Goal: Task Accomplishment & Management: Use online tool/utility

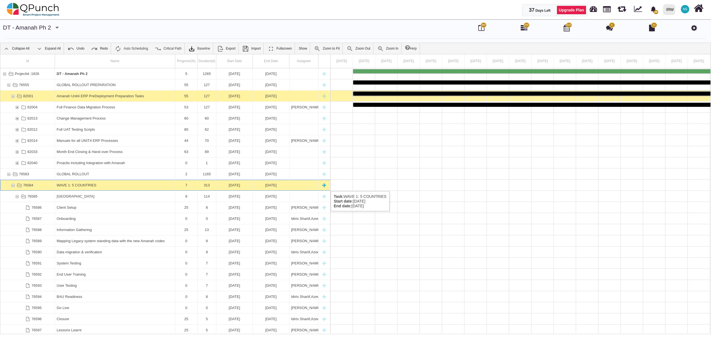
click at [13, 186] on div "76584" at bounding box center [12, 185] width 5 height 11
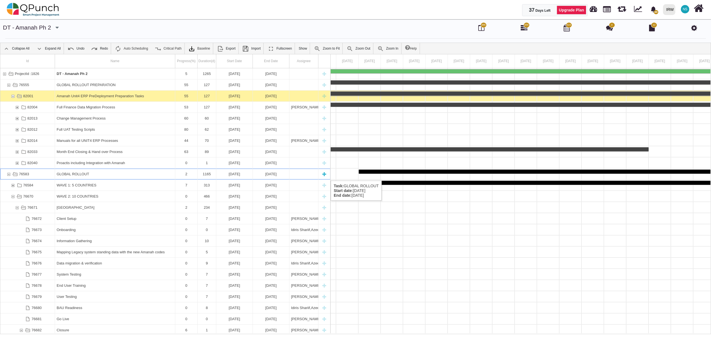
click at [8, 175] on div "76583" at bounding box center [8, 174] width 5 height 11
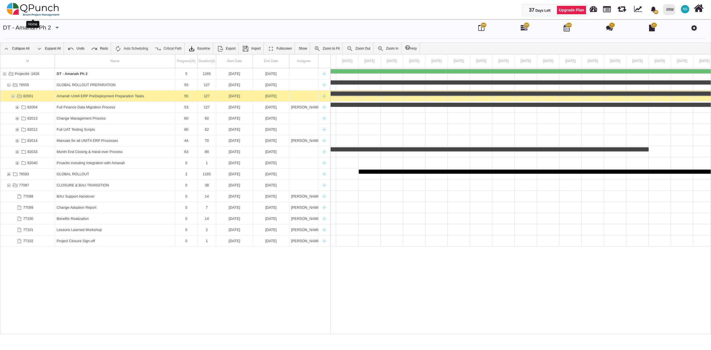
drag, startPoint x: 30, startPoint y: 5, endPoint x: 33, endPoint y: 6, distance: 3.5
click at [30, 5] on img at bounding box center [33, 9] width 53 height 17
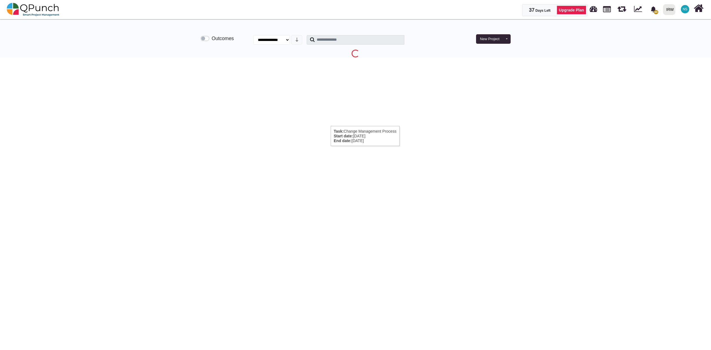
select select "**********"
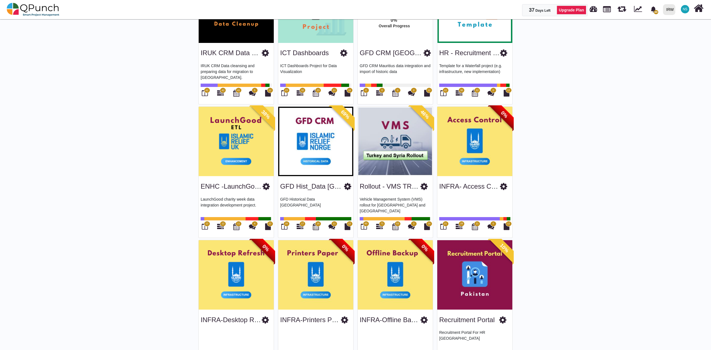
scroll to position [868, 0]
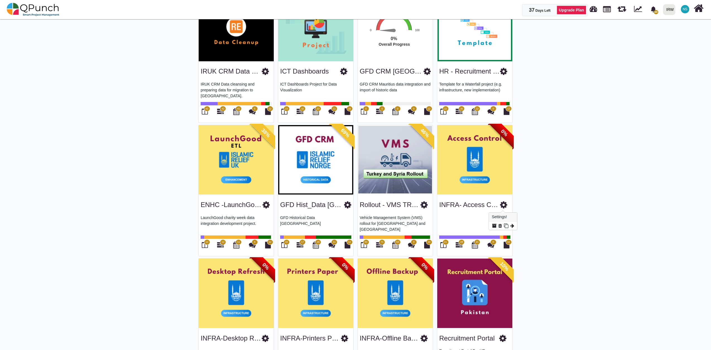
click at [503, 206] on icon at bounding box center [503, 205] width 7 height 8
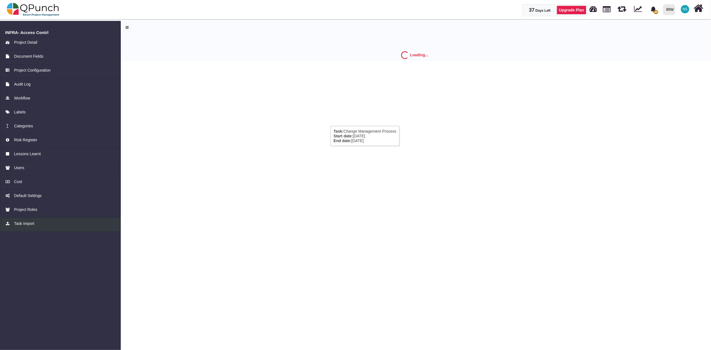
select select "*"
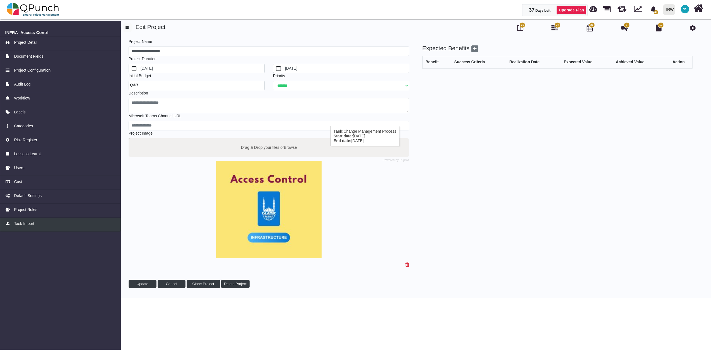
click at [24, 221] on span "Task Import" at bounding box center [24, 224] width 20 height 6
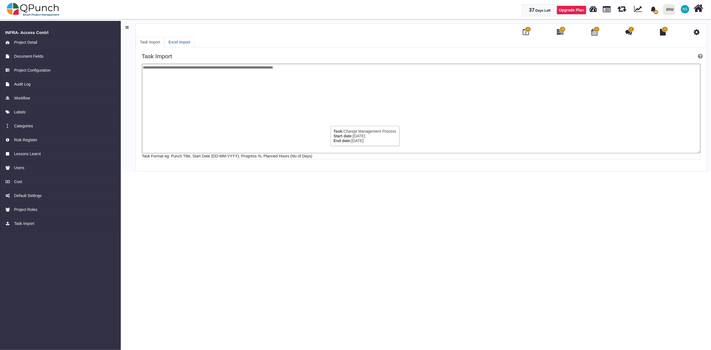
click at [190, 41] on link "Excel Import" at bounding box center [179, 42] width 30 height 10
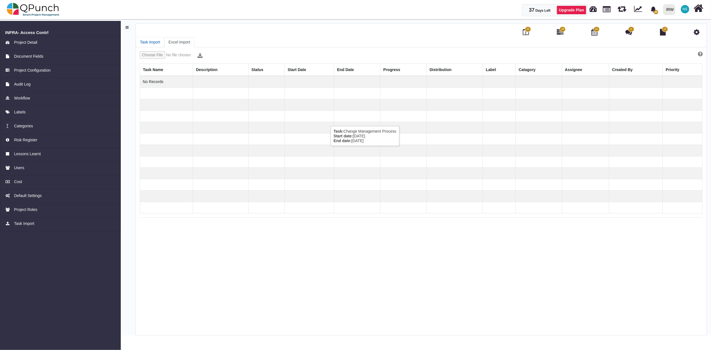
click at [148, 40] on link "Task Import" at bounding box center [150, 42] width 28 height 10
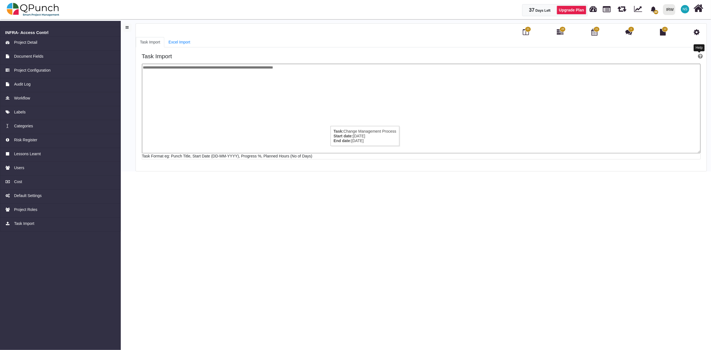
click at [701, 55] on icon at bounding box center [700, 57] width 5 height 6
click at [28, 41] on span "Project Detail" at bounding box center [25, 43] width 23 height 6
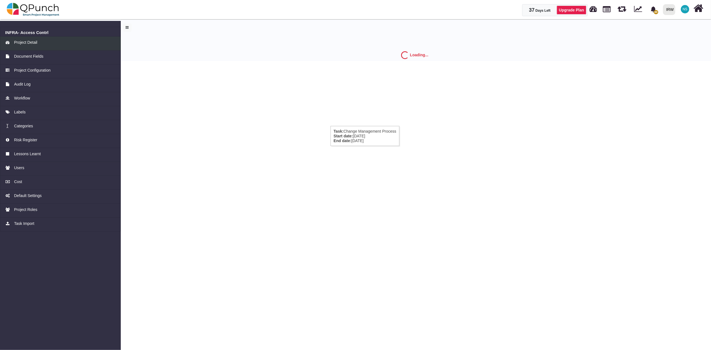
click at [33, 44] on span "Project Detail" at bounding box center [25, 43] width 23 height 6
select select "*"
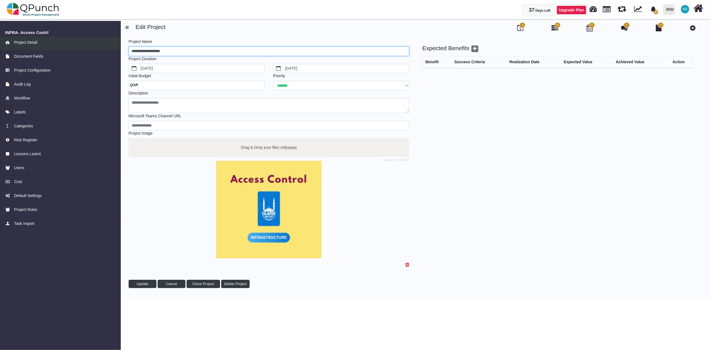
drag, startPoint x: 179, startPoint y: 49, endPoint x: 121, endPoint y: 50, distance: 58.0
click at [121, 50] on div "**********" at bounding box center [355, 158] width 711 height 281
click at [145, 52] on input "**********" at bounding box center [269, 51] width 281 height 9
click at [166, 50] on input "**********" at bounding box center [269, 51] width 281 height 9
click at [182, 54] on input "**********" at bounding box center [269, 51] width 281 height 9
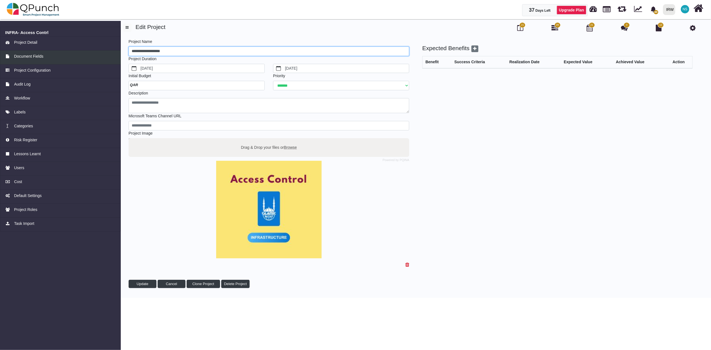
drag, startPoint x: 188, startPoint y: 51, endPoint x: 113, endPoint y: 57, distance: 75.0
click at [113, 57] on div "**********" at bounding box center [355, 158] width 711 height 281
type input "**********"
click at [142, 286] on span "Update" at bounding box center [143, 284] width 12 height 4
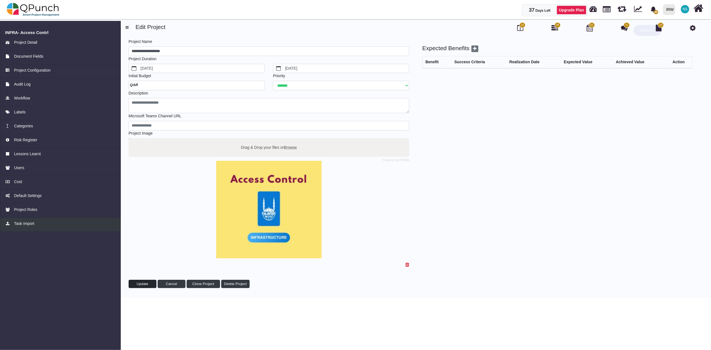
click at [24, 224] on span "Task Import" at bounding box center [24, 224] width 20 height 6
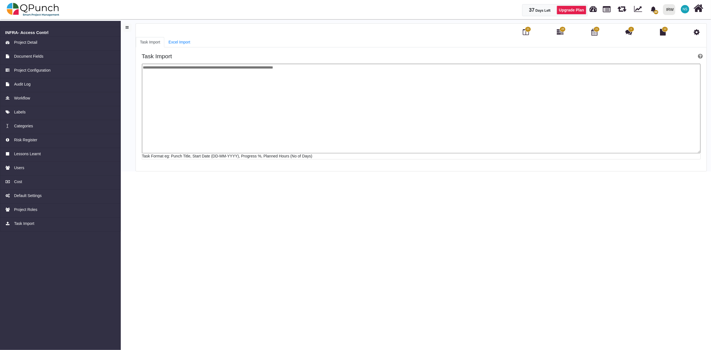
click at [193, 92] on textarea at bounding box center [421, 109] width 559 height 90
click at [155, 69] on textarea at bounding box center [421, 109] width 559 height 90
drag, startPoint x: 149, startPoint y: 67, endPoint x: 383, endPoint y: 116, distance: 239.3
click at [383, 116] on textarea at bounding box center [421, 109] width 559 height 90
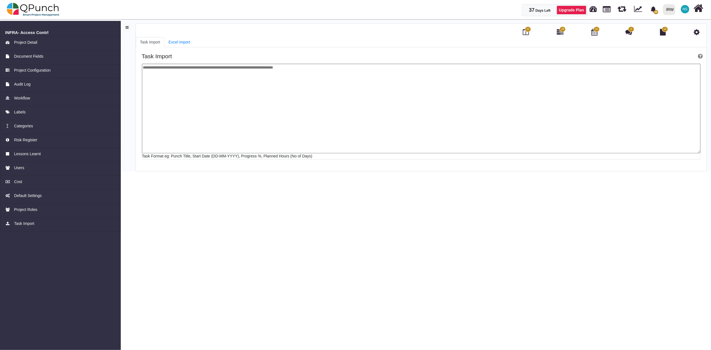
click at [206, 108] on textarea at bounding box center [421, 109] width 559 height 90
paste textarea "**********"
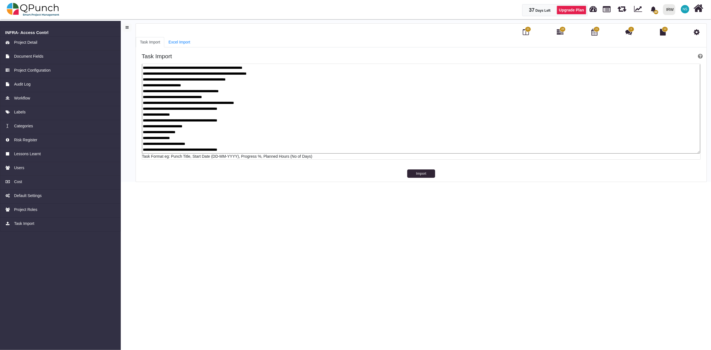
scroll to position [252, 0]
type textarea "**********"
click at [424, 174] on button "Import" at bounding box center [421, 174] width 28 height 8
click at [420, 126] on textarea at bounding box center [421, 109] width 558 height 90
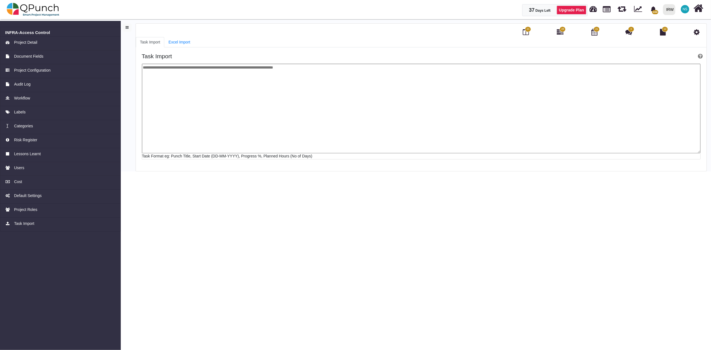
click at [561, 31] on span "28" at bounding box center [563, 30] width 6 height 6
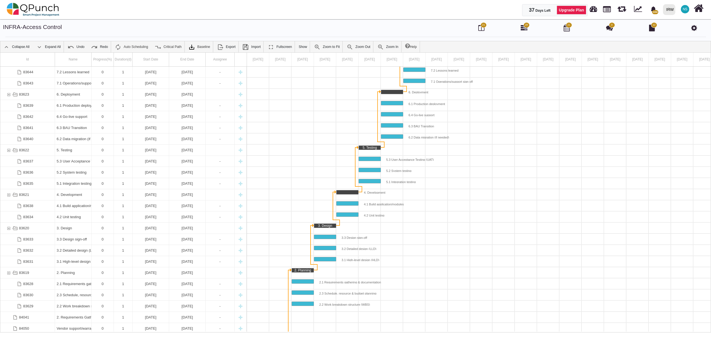
scroll to position [636, 0]
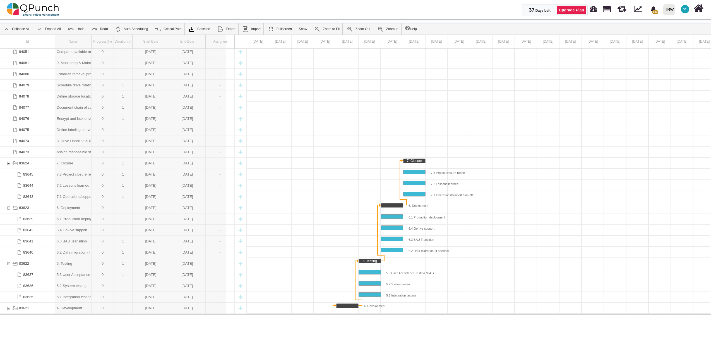
drag, startPoint x: 92, startPoint y: 43, endPoint x: 228, endPoint y: 47, distance: 136.8
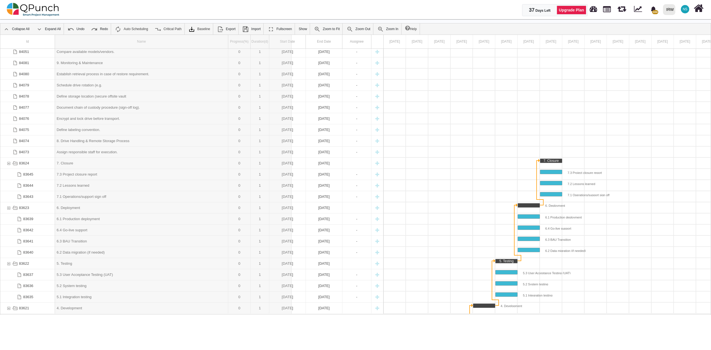
drag, startPoint x: 228, startPoint y: 47, endPoint x: 292, endPoint y: 47, distance: 63.3
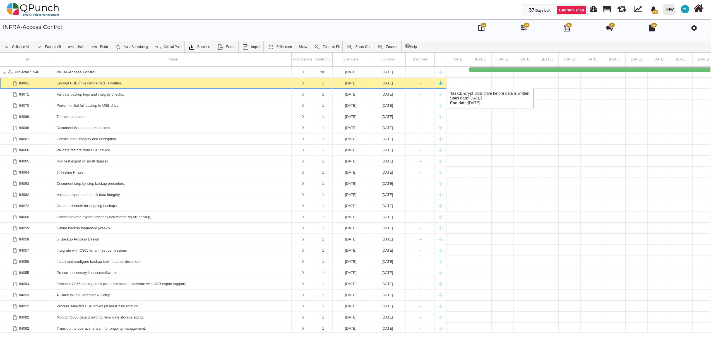
click at [95, 83] on div "Encrypt USB drive before data is written." at bounding box center [173, 83] width 233 height 11
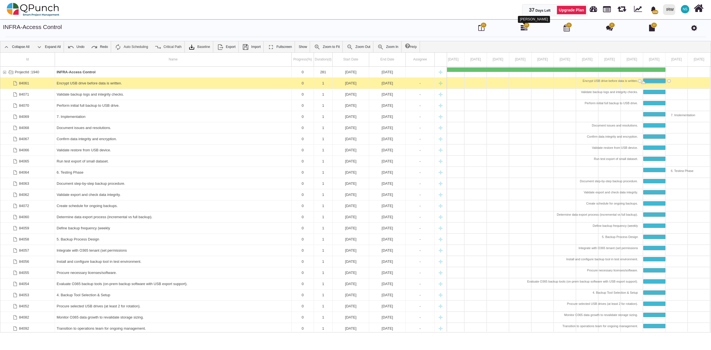
click at [525, 28] on icon at bounding box center [524, 28] width 7 height 7
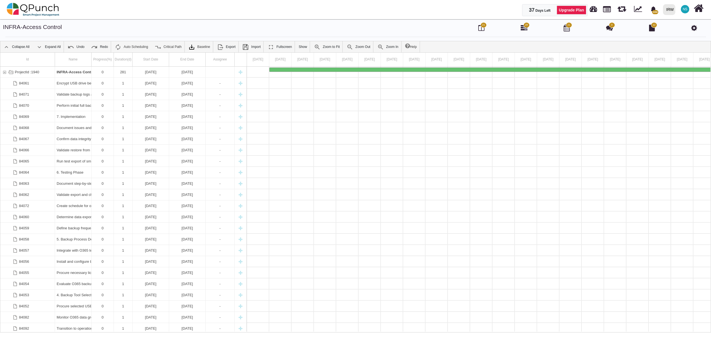
click at [482, 27] on span "21" at bounding box center [483, 25] width 6 height 6
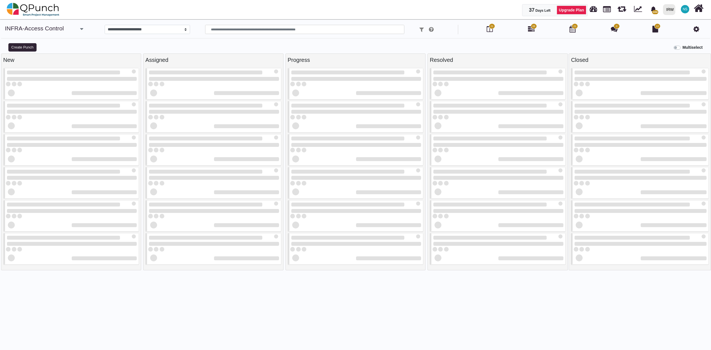
select select
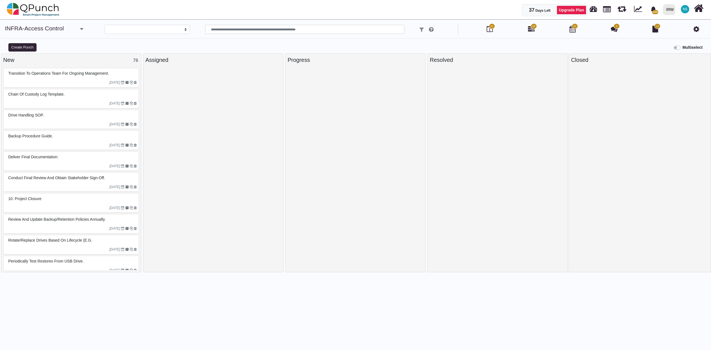
click at [682, 47] on label "Multiselect" at bounding box center [692, 48] width 20 height 6
click at [88, 79] on div "[DATE]" at bounding box center [72, 82] width 134 height 9
click at [90, 93] on div "Chain of custody log template." at bounding box center [72, 94] width 130 height 9
click at [92, 115] on div "Drive handling SOP." at bounding box center [72, 115] width 130 height 9
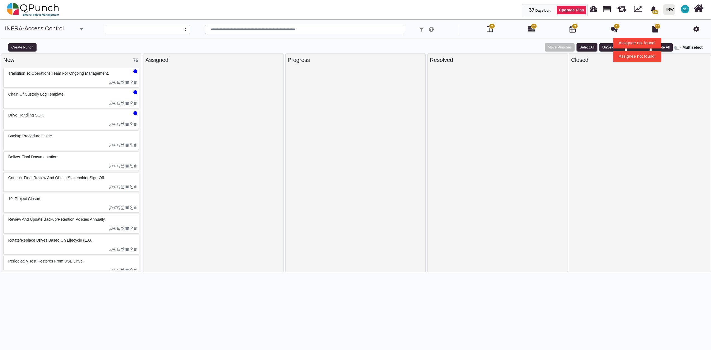
click at [95, 138] on div "Backup procedure guide." at bounding box center [72, 136] width 130 height 9
click at [96, 156] on div "Deliver final documentation:" at bounding box center [72, 157] width 130 height 9
click at [109, 188] on icon "[DATE]" at bounding box center [114, 187] width 11 height 4
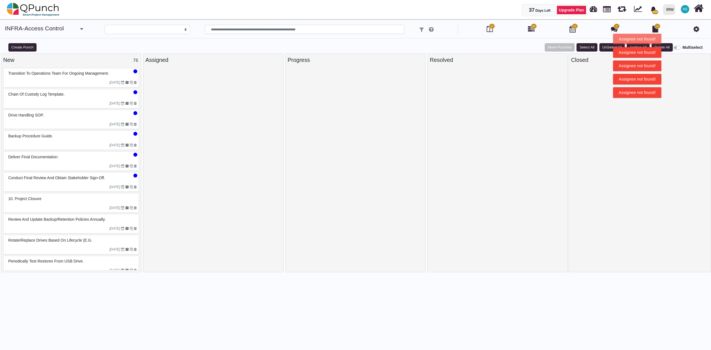
click at [103, 203] on div "10. Project Closure" at bounding box center [72, 199] width 130 height 9
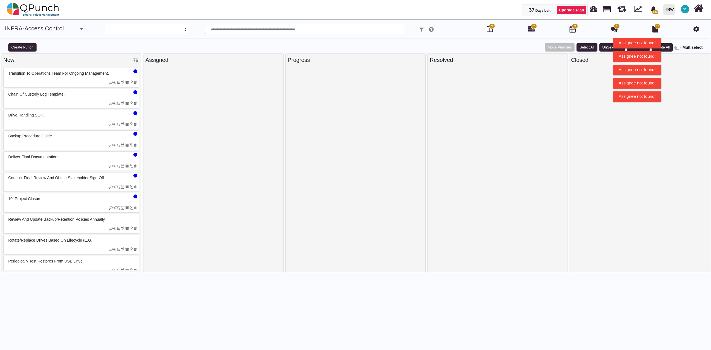
click at [109, 229] on icon "[DATE]" at bounding box center [114, 229] width 11 height 4
click at [112, 258] on div "Periodically test restores from USB drive." at bounding box center [72, 261] width 134 height 10
click at [117, 247] on div "[DATE]" at bounding box center [72, 249] width 134 height 9
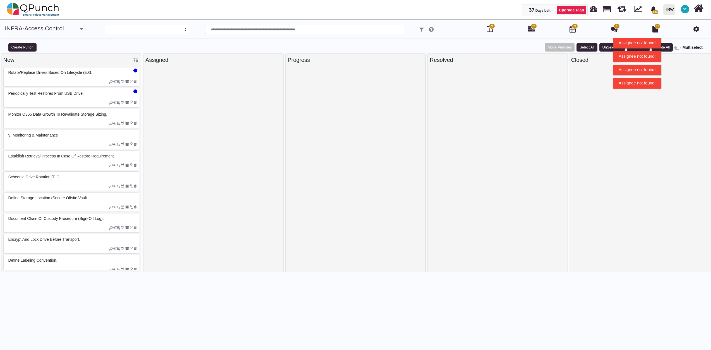
scroll to position [186, 0]
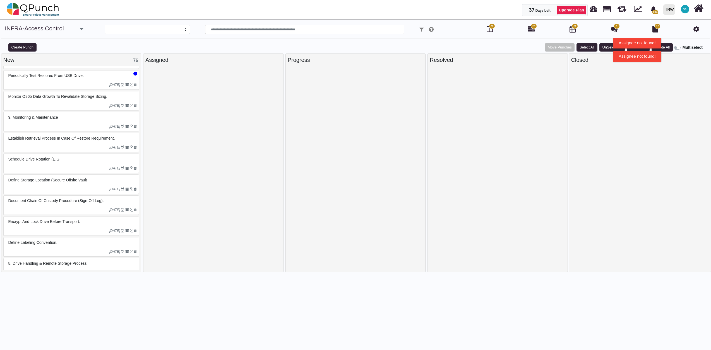
click at [128, 101] on div "Monitor O365 data growth to revalidate storage sizing." at bounding box center [72, 96] width 130 height 9
click at [587, 47] on button "Select All" at bounding box center [586, 47] width 21 height 8
click at [663, 48] on button "Delete All" at bounding box center [661, 47] width 21 height 8
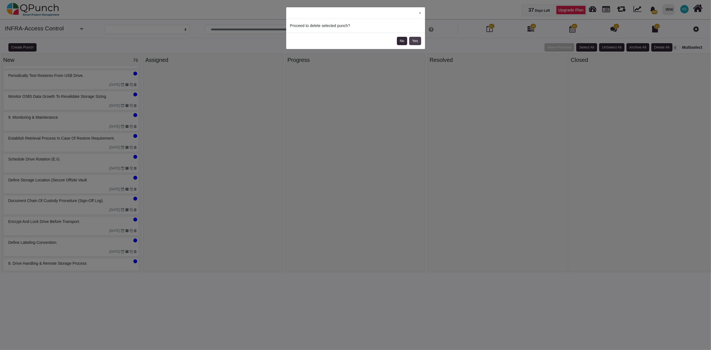
click at [420, 44] on button "Yes" at bounding box center [415, 41] width 12 height 8
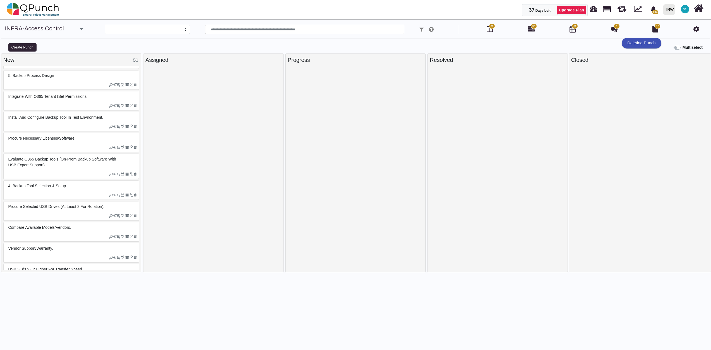
click at [682, 46] on label "Multiselect" at bounding box center [692, 48] width 20 height 6
click at [667, 44] on button "Select All" at bounding box center [662, 47] width 21 height 8
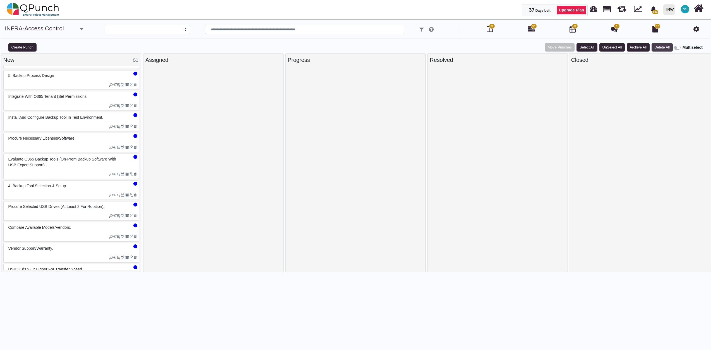
click at [661, 49] on button "Delete All" at bounding box center [661, 47] width 21 height 8
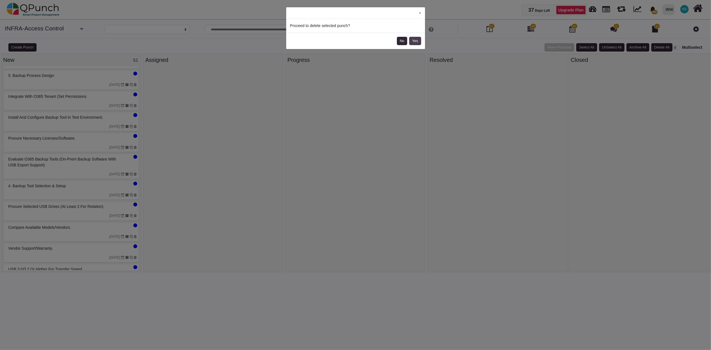
click at [418, 42] on button "Yes" at bounding box center [415, 41] width 12 height 8
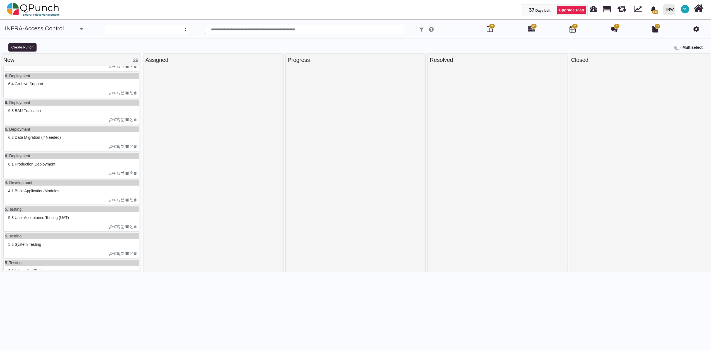
click at [682, 48] on label "Multiselect" at bounding box center [692, 48] width 20 height 6
click at [666, 49] on button "Select All" at bounding box center [662, 47] width 21 height 8
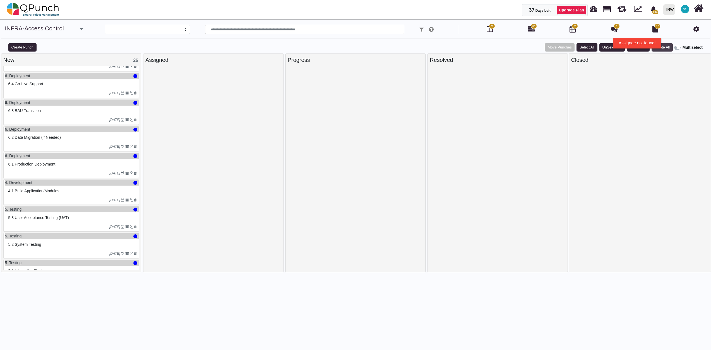
click at [669, 45] on button "Delete All" at bounding box center [661, 47] width 21 height 8
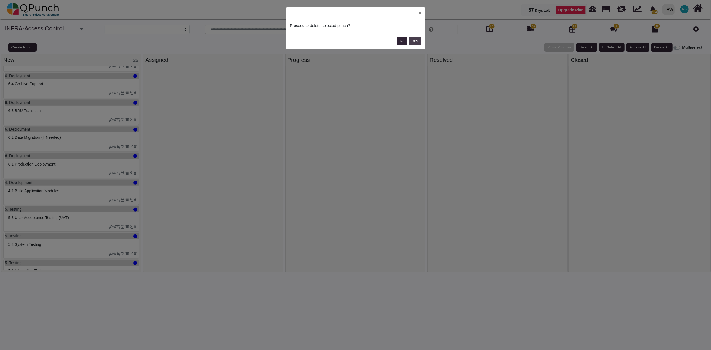
click at [420, 42] on button "Yes" at bounding box center [415, 41] width 12 height 8
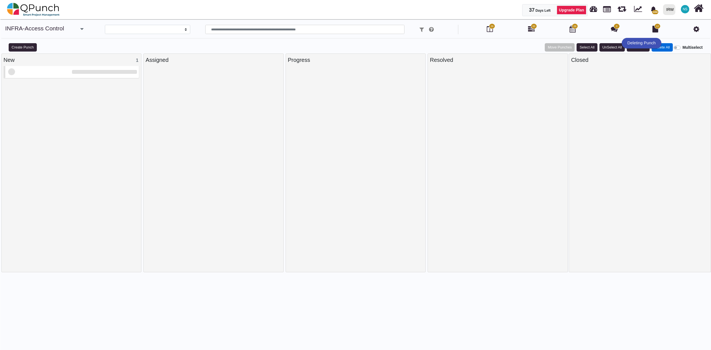
scroll to position [0, 0]
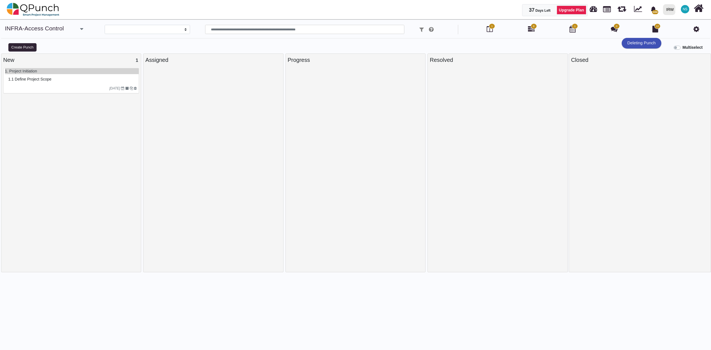
click at [117, 74] on div "1.1 Define project scope" at bounding box center [72, 79] width 134 height 10
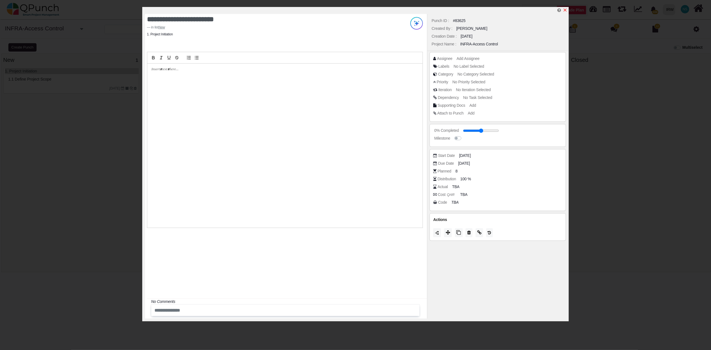
click at [565, 7] on div at bounding box center [356, 10] width 423 height 7
click at [565, 11] on icon "x" at bounding box center [565, 10] width 4 height 4
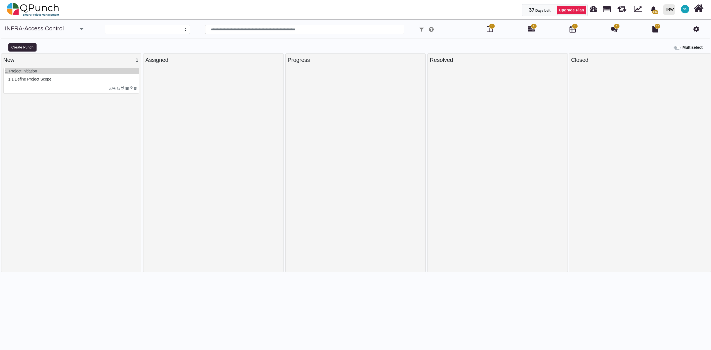
click at [682, 47] on label "Multiselect" at bounding box center [692, 48] width 20 height 6
click at [658, 45] on button "Select All" at bounding box center [662, 47] width 21 height 8
click at [665, 48] on button "Delete All" at bounding box center [661, 47] width 21 height 8
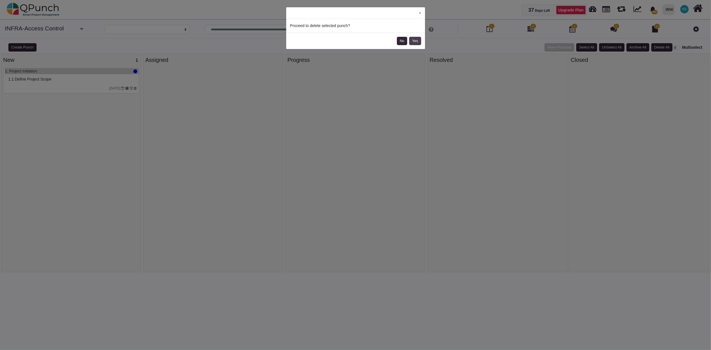
click at [413, 40] on button "Yes" at bounding box center [415, 41] width 12 height 8
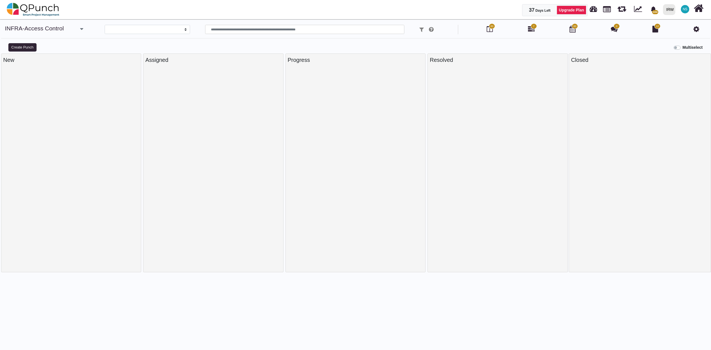
click at [697, 29] on icon at bounding box center [696, 29] width 6 height 7
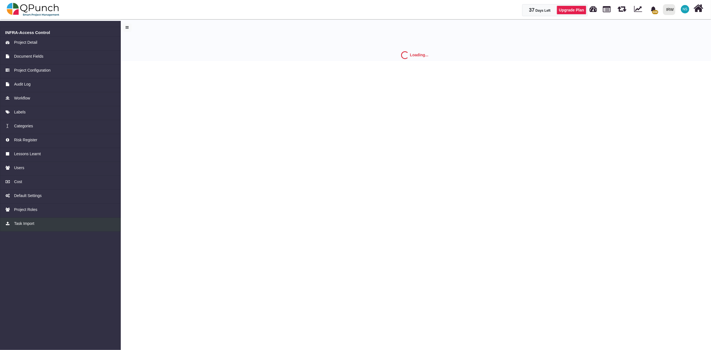
select select "*"
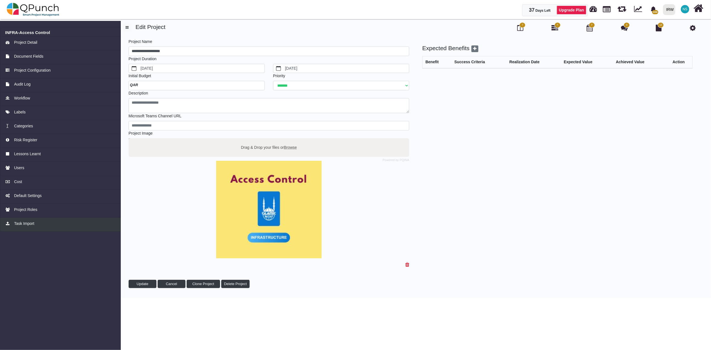
click at [22, 222] on span "Task Import" at bounding box center [24, 224] width 20 height 6
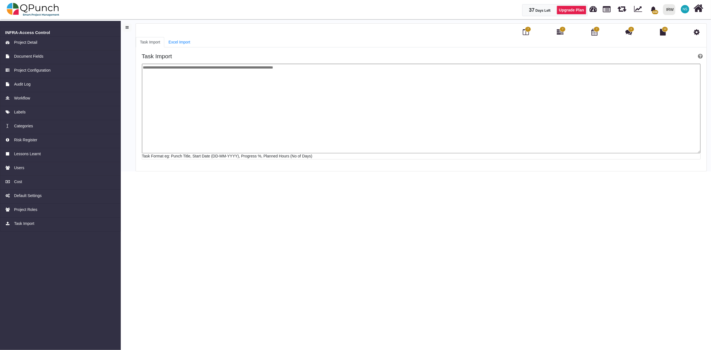
click at [167, 83] on textarea at bounding box center [421, 109] width 559 height 90
paste textarea "**********"
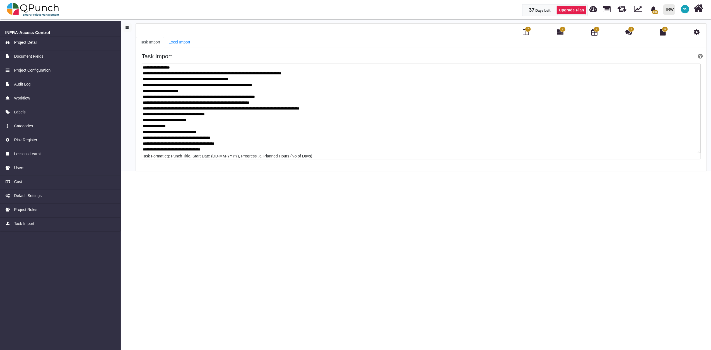
scroll to position [257, 0]
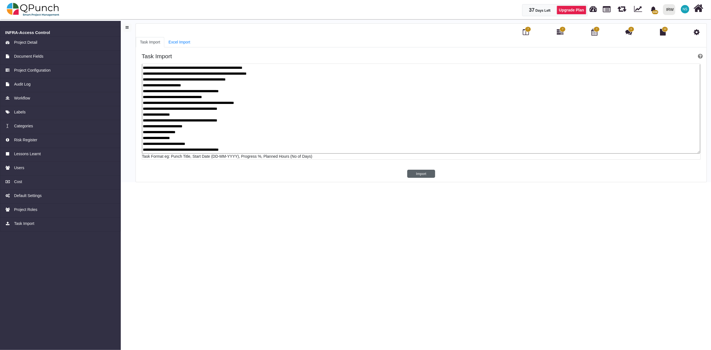
click at [429, 174] on button "Import" at bounding box center [421, 174] width 28 height 8
type textarea "**********"
click at [176, 43] on link "Excel Import" at bounding box center [179, 42] width 30 height 10
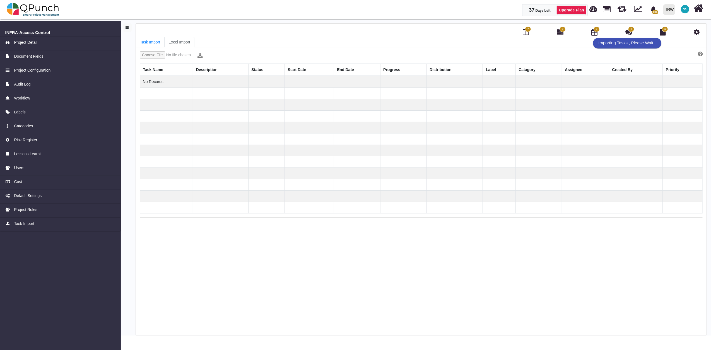
click at [157, 54] on input "file" at bounding box center [168, 55] width 56 height 8
click at [528, 31] on span "7" at bounding box center [528, 29] width 1 height 4
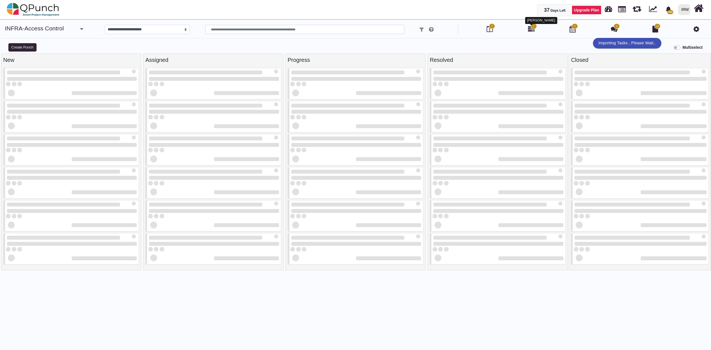
select select
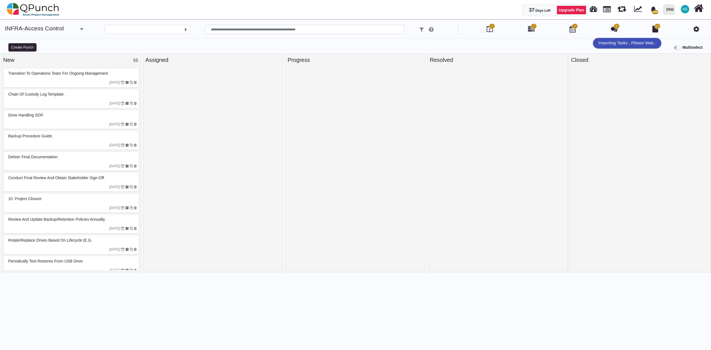
click at [531, 28] on span "7" at bounding box center [534, 26] width 6 height 6
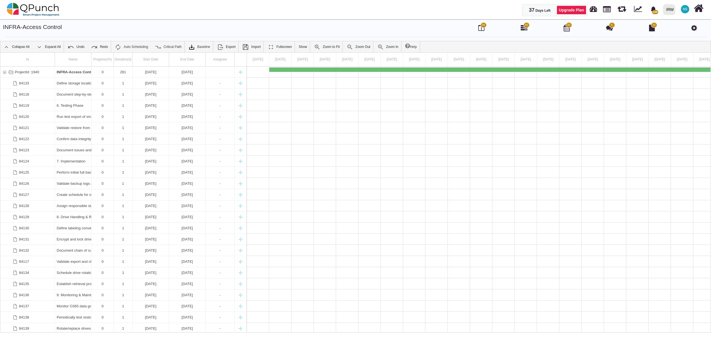
click at [482, 27] on span "55" at bounding box center [483, 25] width 3 height 4
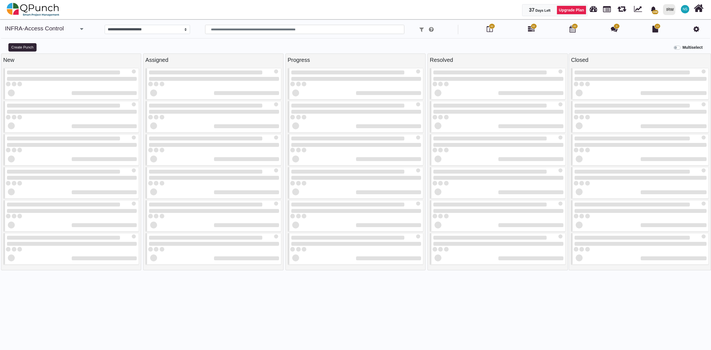
select select
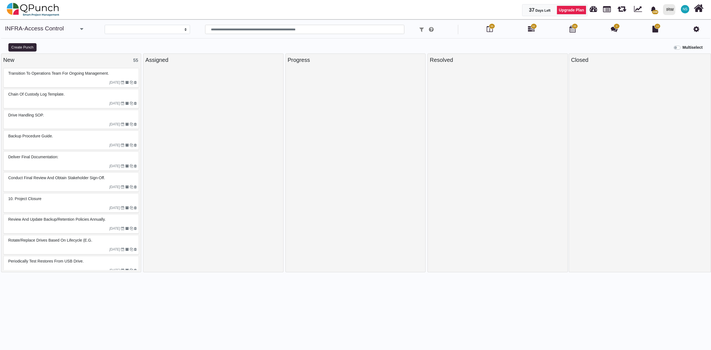
click at [682, 47] on label "Multiselect" at bounding box center [692, 48] width 20 height 6
click at [662, 46] on button "Select All" at bounding box center [662, 47] width 21 height 8
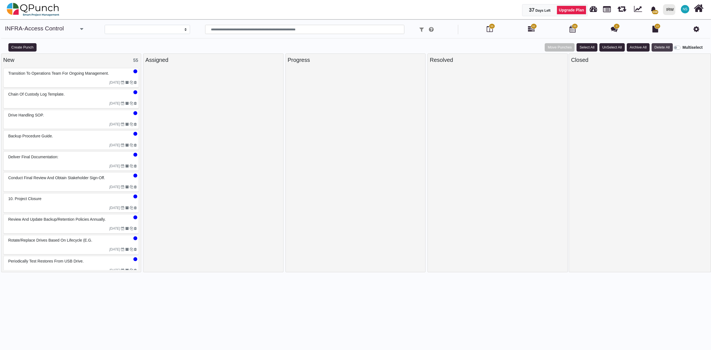
click at [659, 46] on button "Delete All" at bounding box center [661, 47] width 21 height 8
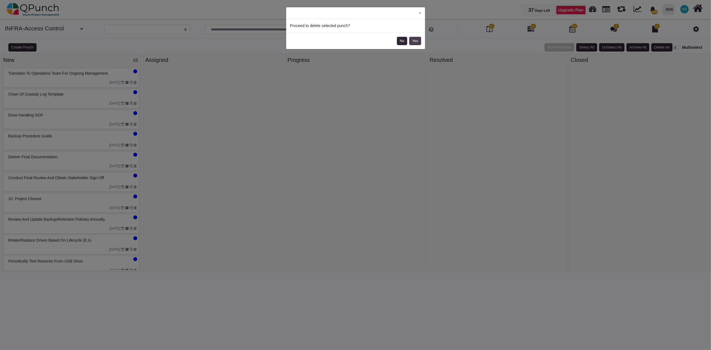
click at [419, 42] on button "Yes" at bounding box center [415, 41] width 12 height 8
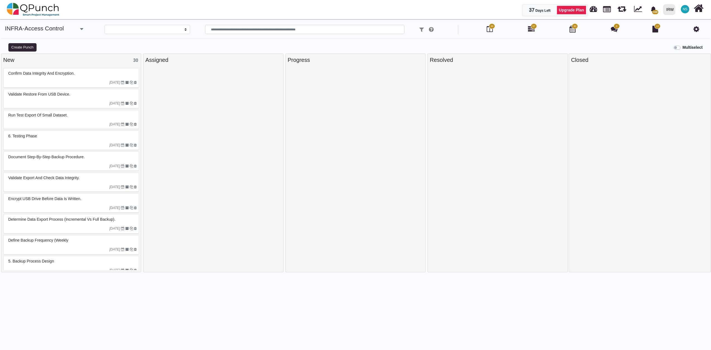
click at [682, 48] on label "Multiselect" at bounding box center [692, 48] width 20 height 6
click at [661, 48] on button "Select All" at bounding box center [662, 47] width 21 height 8
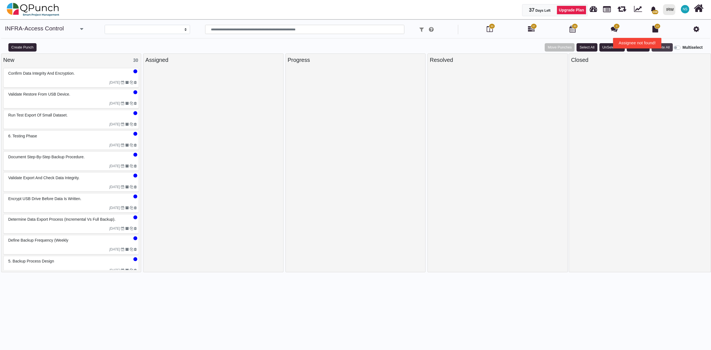
click at [667, 48] on button "Delete All" at bounding box center [661, 47] width 21 height 8
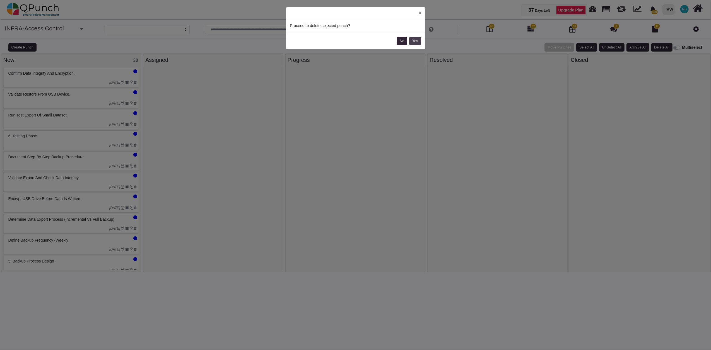
click at [417, 39] on button "Yes" at bounding box center [415, 41] width 12 height 8
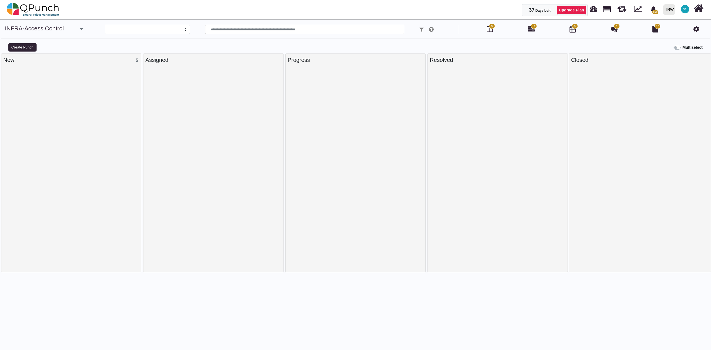
click at [682, 48] on label "Multiselect" at bounding box center [692, 48] width 20 height 6
click at [662, 44] on button "Select All" at bounding box center [662, 47] width 21 height 8
click at [663, 49] on button "Select All" at bounding box center [662, 47] width 21 height 8
click at [681, 79] on div at bounding box center [640, 210] width 138 height 285
click at [83, 85] on div at bounding box center [71, 210] width 136 height 285
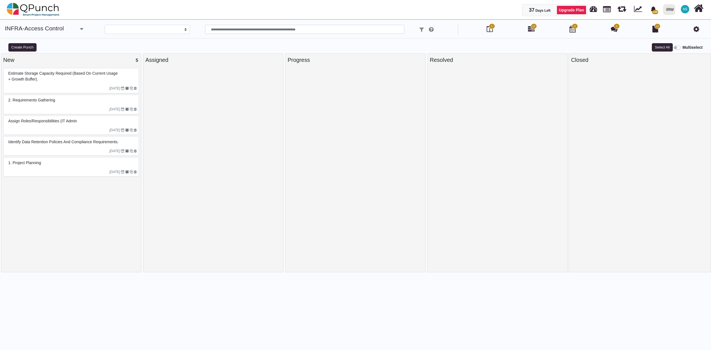
click at [682, 48] on label "Multiselect" at bounding box center [692, 48] width 20 height 6
click at [667, 49] on button "Select All" at bounding box center [662, 47] width 21 height 8
click at [667, 49] on button "Delete All" at bounding box center [661, 47] width 21 height 8
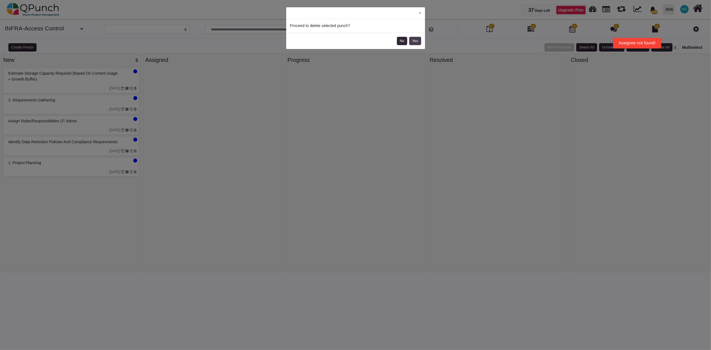
click at [415, 41] on button "Yes" at bounding box center [415, 41] width 12 height 8
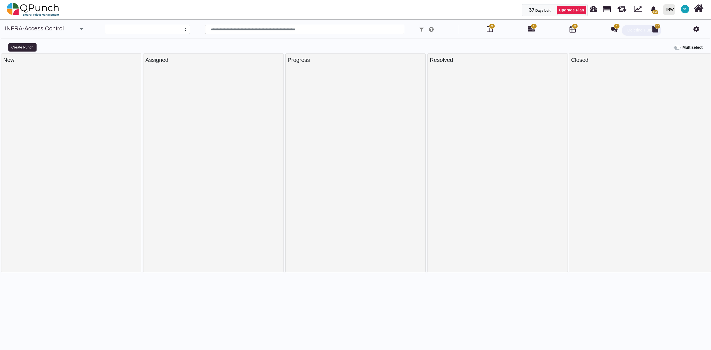
click at [695, 28] on icon at bounding box center [696, 29] width 6 height 7
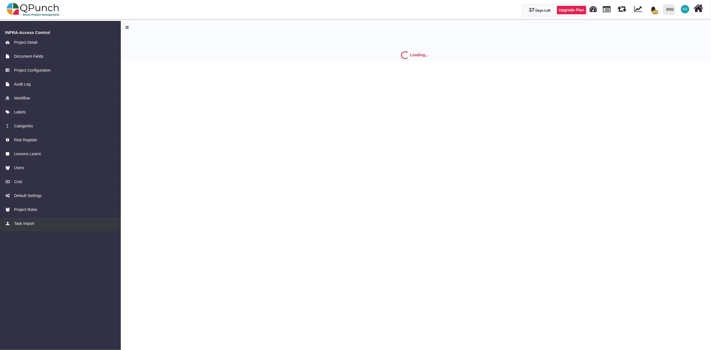
click at [30, 221] on span "Task Import" at bounding box center [24, 224] width 20 height 6
select select "*"
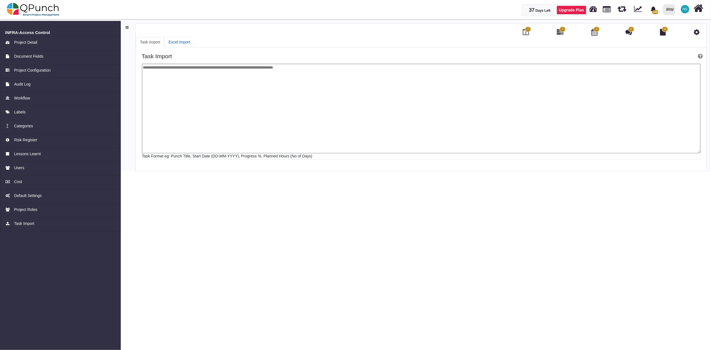
click at [182, 46] on link "Excel Import" at bounding box center [179, 42] width 30 height 10
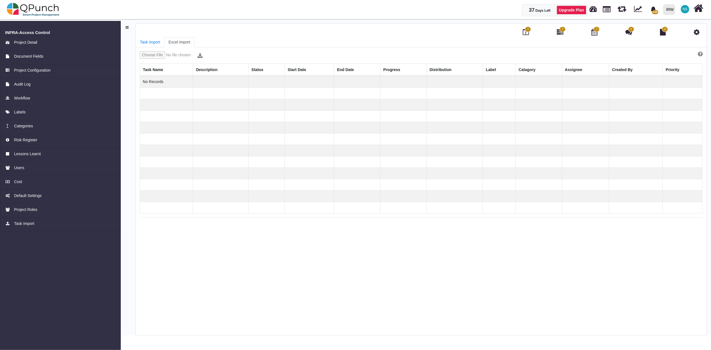
click at [152, 57] on input "file" at bounding box center [168, 55] width 56 height 8
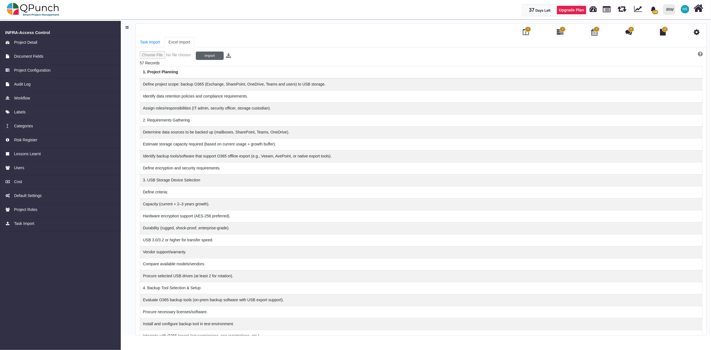
click at [213, 56] on button "Import" at bounding box center [210, 56] width 28 height 8
click at [228, 55] on icon at bounding box center [228, 56] width 5 height 6
click at [155, 55] on input "file" at bounding box center [168, 55] width 56 height 9
type input "**********"
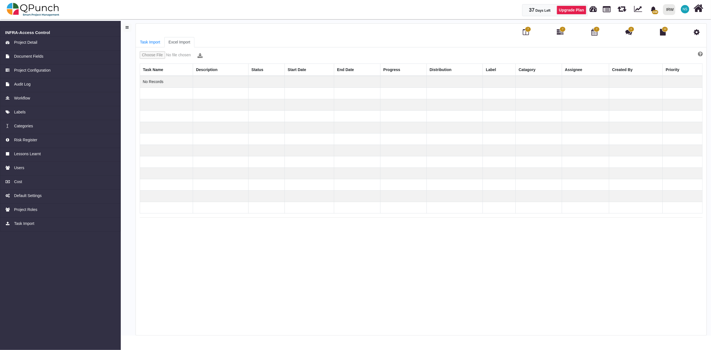
click at [182, 55] on input "file" at bounding box center [168, 55] width 56 height 8
click at [150, 56] on input "file" at bounding box center [168, 55] width 56 height 8
click at [146, 53] on input "file" at bounding box center [168, 55] width 56 height 8
type input "**********"
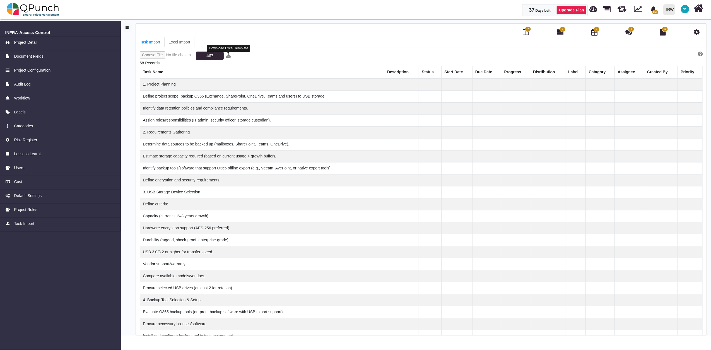
click at [227, 56] on icon at bounding box center [228, 56] width 5 height 6
click at [525, 30] on span "7" at bounding box center [528, 30] width 6 height 6
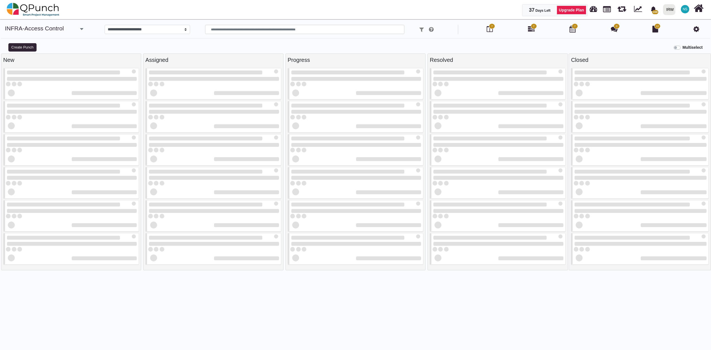
select select
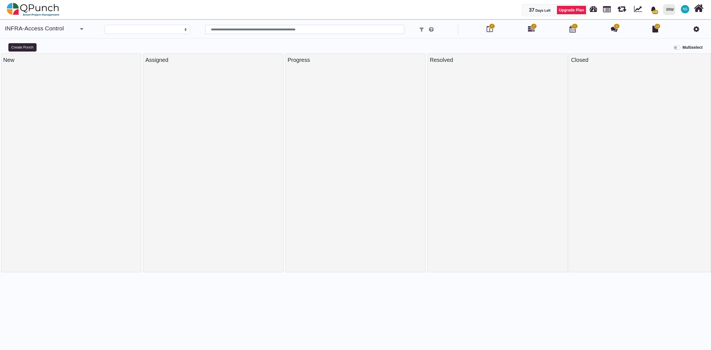
click at [62, 350] on html "37 Days Left Upgrade Plan 159 Notification Clear Transition to operations team …" at bounding box center [355, 175] width 711 height 350
click at [696, 31] on icon at bounding box center [696, 29] width 6 height 7
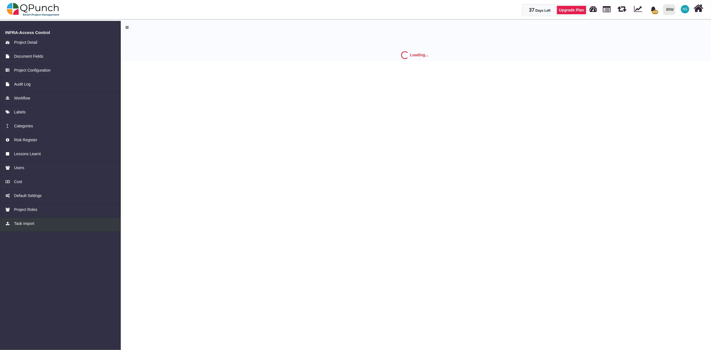
click at [25, 223] on span "Task Import" at bounding box center [24, 224] width 20 height 6
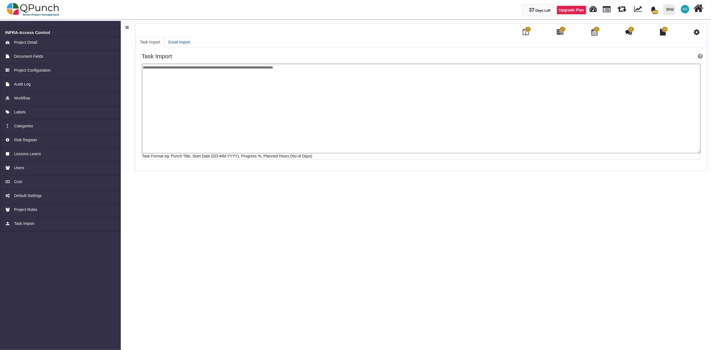
click at [173, 42] on link "Excel Import" at bounding box center [179, 42] width 30 height 10
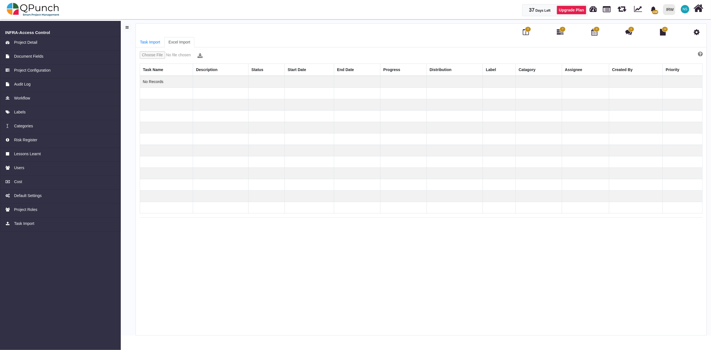
click at [177, 55] on input "file" at bounding box center [168, 55] width 56 height 8
type input "**********"
